Goal: Task Accomplishment & Management: Complete application form

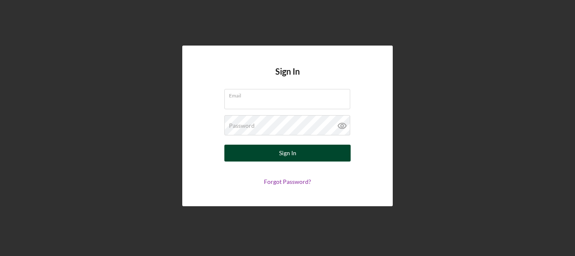
type input "[EMAIL_ADDRESS][DOMAIN_NAME]"
click at [307, 151] on button "Sign In" at bounding box center [288, 152] width 126 height 17
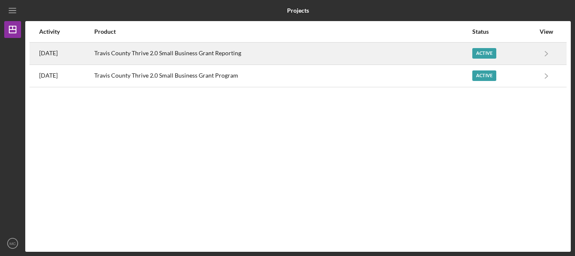
click at [484, 54] on div "Active" at bounding box center [485, 53] width 24 height 11
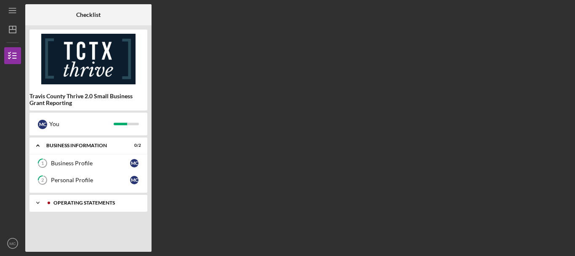
click at [102, 202] on div "Operating Statements" at bounding box center [94, 202] width 83 height 5
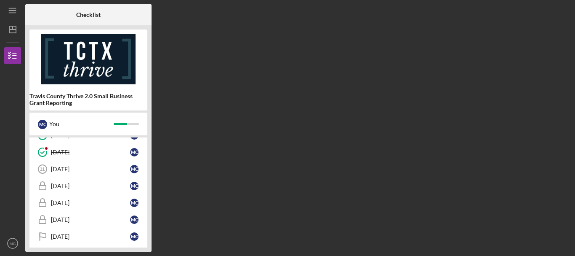
scroll to position [192, 0]
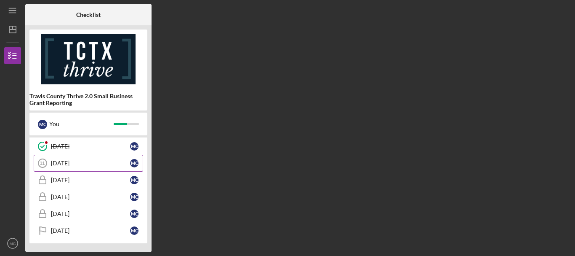
click at [91, 163] on div "[DATE]" at bounding box center [90, 163] width 79 height 7
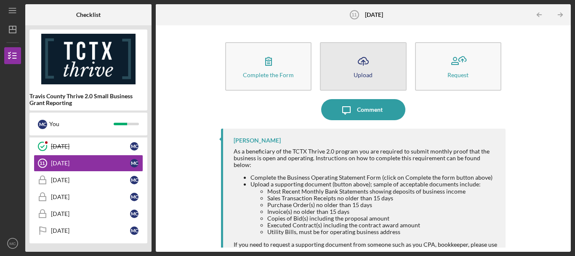
click at [372, 63] on icon "Icon/Upload" at bounding box center [363, 61] width 21 height 21
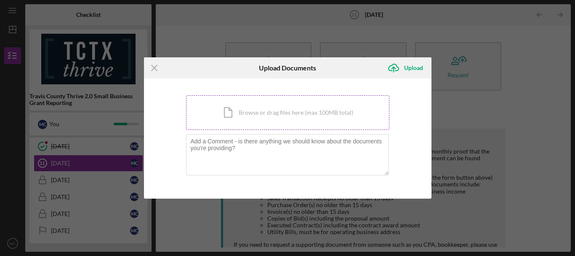
click at [279, 112] on div "Icon/Document Browse or drag files here (max 100MB total) Tap to choose files o…" at bounding box center [287, 112] width 203 height 35
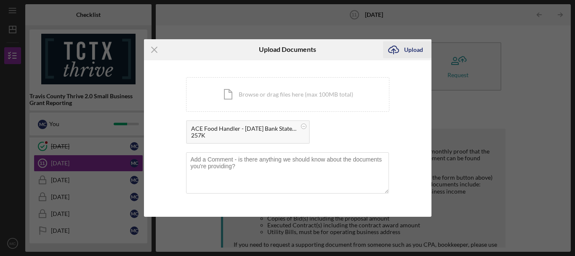
click at [406, 49] on div "Upload" at bounding box center [413, 49] width 19 height 17
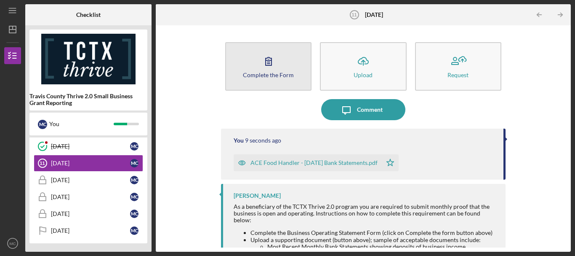
click at [286, 77] on div "Complete the Form" at bounding box center [268, 75] width 51 height 6
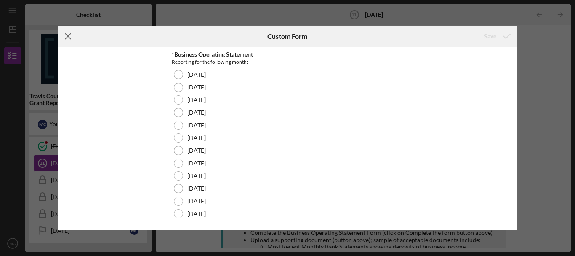
click at [66, 35] on icon "Icon/Menu Close" at bounding box center [68, 36] width 21 height 21
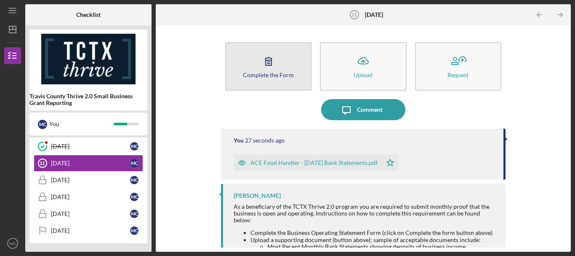
click at [249, 61] on button "Complete the Form Form" at bounding box center [268, 66] width 86 height 48
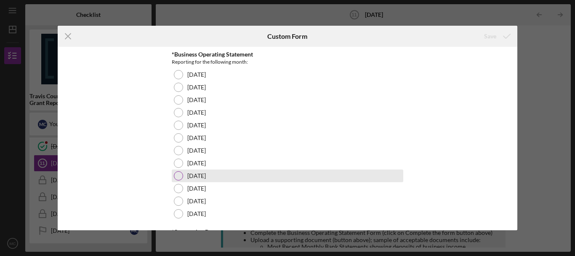
click at [176, 174] on div at bounding box center [178, 175] width 9 height 9
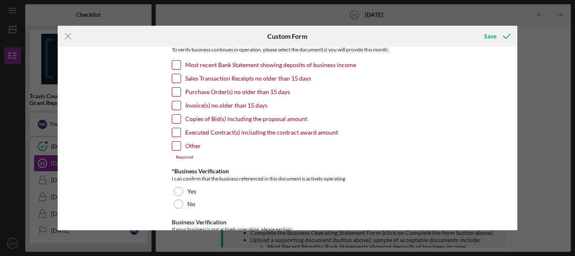
scroll to position [126, 0]
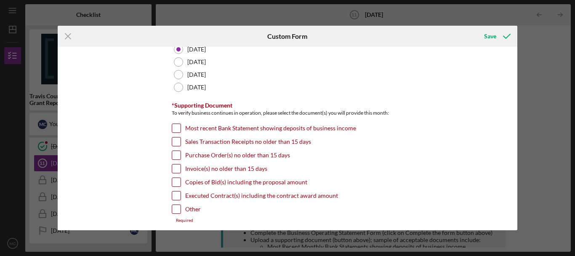
click at [173, 127] on input "Most recent Bank Statement showing deposits of business income" at bounding box center [176, 128] width 8 height 8
checkbox input "true"
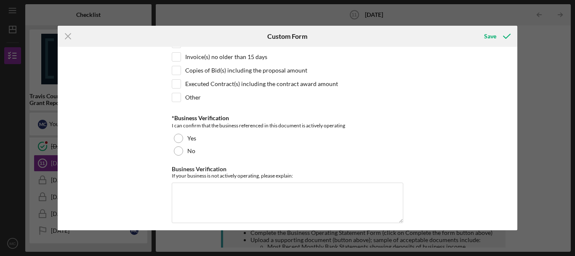
scroll to position [253, 0]
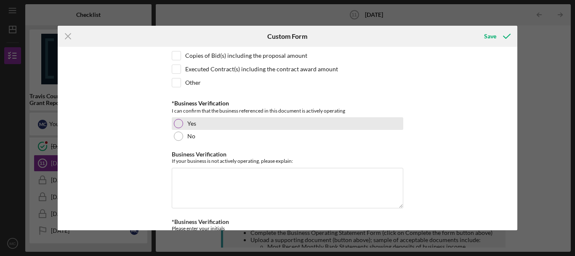
click at [176, 121] on div at bounding box center [178, 123] width 9 height 9
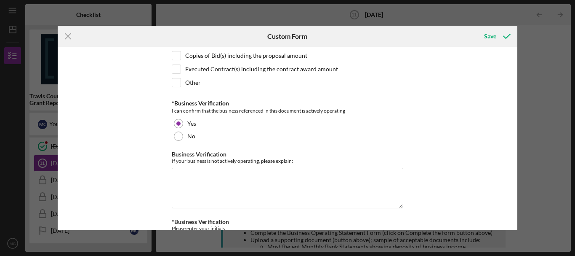
scroll to position [290, 0]
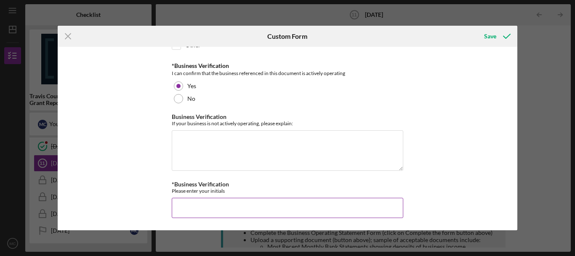
click at [234, 212] on input "*Business Verification" at bounding box center [288, 208] width 232 height 20
type input "MC"
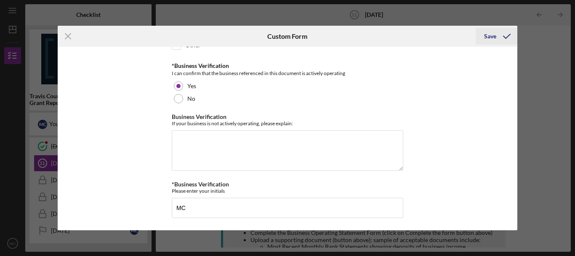
click at [489, 37] on div "Save" at bounding box center [490, 36] width 12 height 17
